Goal: Information Seeking & Learning: Learn about a topic

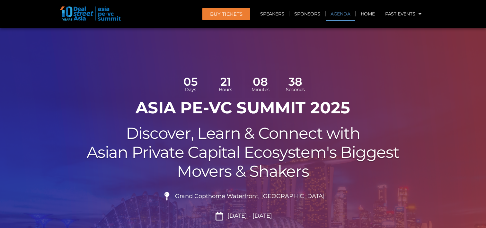
scroll to position [386, 0]
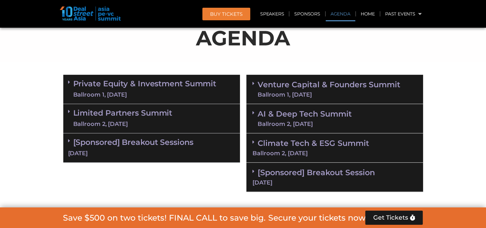
click at [68, 83] on icon at bounding box center [69, 81] width 2 height 5
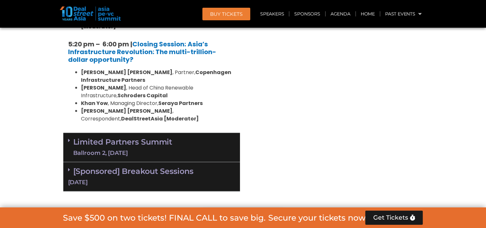
scroll to position [1350, 0]
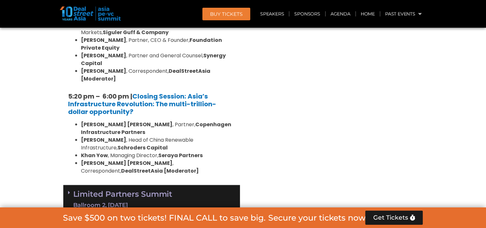
click at [69, 190] on icon at bounding box center [69, 192] width 2 height 5
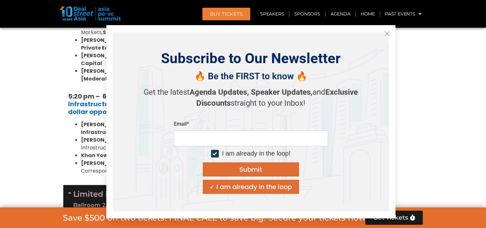
click at [387, 33] on line "Close" at bounding box center [387, 33] width 5 height 5
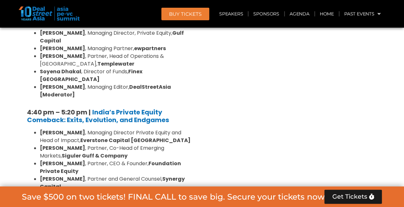
scroll to position [1261, 0]
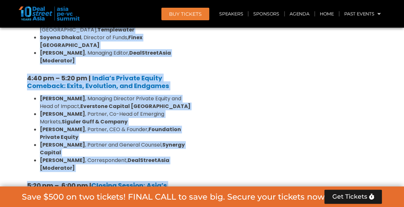
drag, startPoint x: 23, startPoint y: 70, endPoint x: 155, endPoint y: 156, distance: 158.0
copy div "8:43 lo – 4:11 ip | Dolorsitamet & Consectetu Adipis [Elitseddo ei Temp Incidid…"
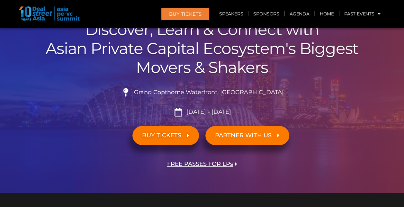
scroll to position [104, 0]
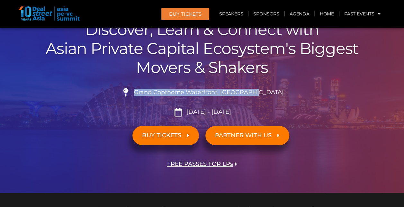
drag, startPoint x: 152, startPoint y: 93, endPoint x: 298, endPoint y: 98, distance: 146.4
click at [298, 98] on li "Grand Copthorne Waterfront, [GEOGRAPHIC_DATA]​" at bounding box center [202, 95] width 360 height 14
copy span "Grand Copthorne Waterfront, [GEOGRAPHIC_DATA]​"
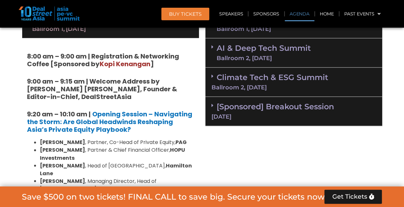
scroll to position [457, 0]
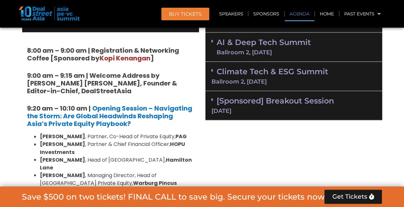
click at [213, 67] on div "Climate Tech & ESG Summit Ballroom 2, [DATE]" at bounding box center [293, 76] width 177 height 29
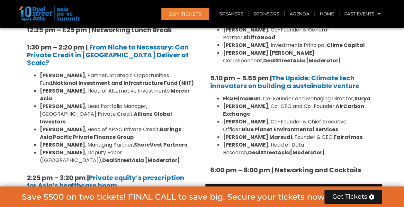
scroll to position [989, 0]
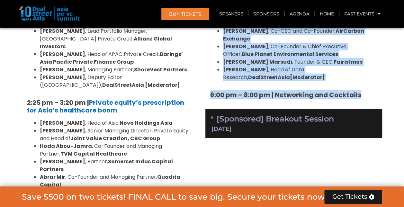
drag, startPoint x: 209, startPoint y: 73, endPoint x: 366, endPoint y: 51, distance: 158.5
copy div "1:06 lo – 7:55 ip | Dolorsi ametcon ad Elitsed Doei tem INC Utlabo etdol ma Ali…"
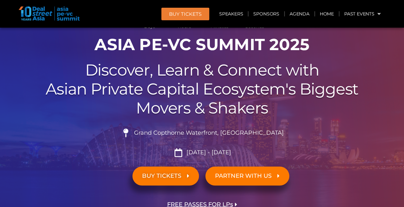
scroll to position [57, 0]
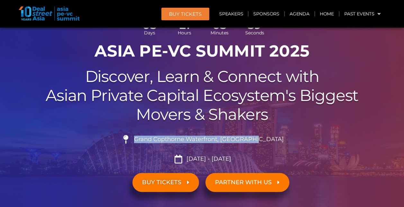
drag, startPoint x: 152, startPoint y: 138, endPoint x: 268, endPoint y: 138, distance: 115.8
click at [268, 138] on li "Grand Copthorne Waterfront, [GEOGRAPHIC_DATA]​" at bounding box center [202, 142] width 360 height 14
copy span "Grand Copthorne Waterfront, [GEOGRAPHIC_DATA]​"
